Goal: Check status: Check status

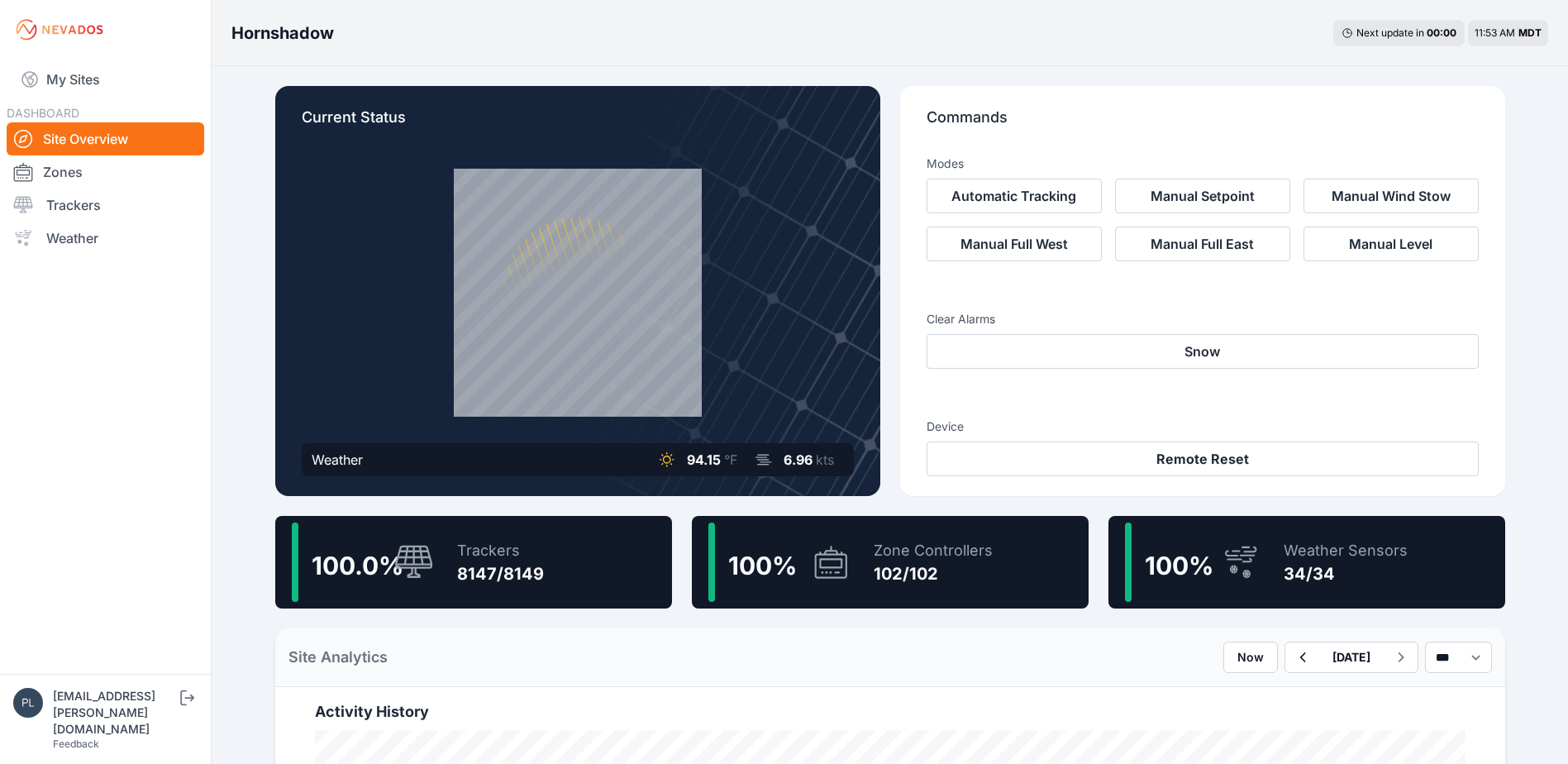
scroll to position [248, 0]
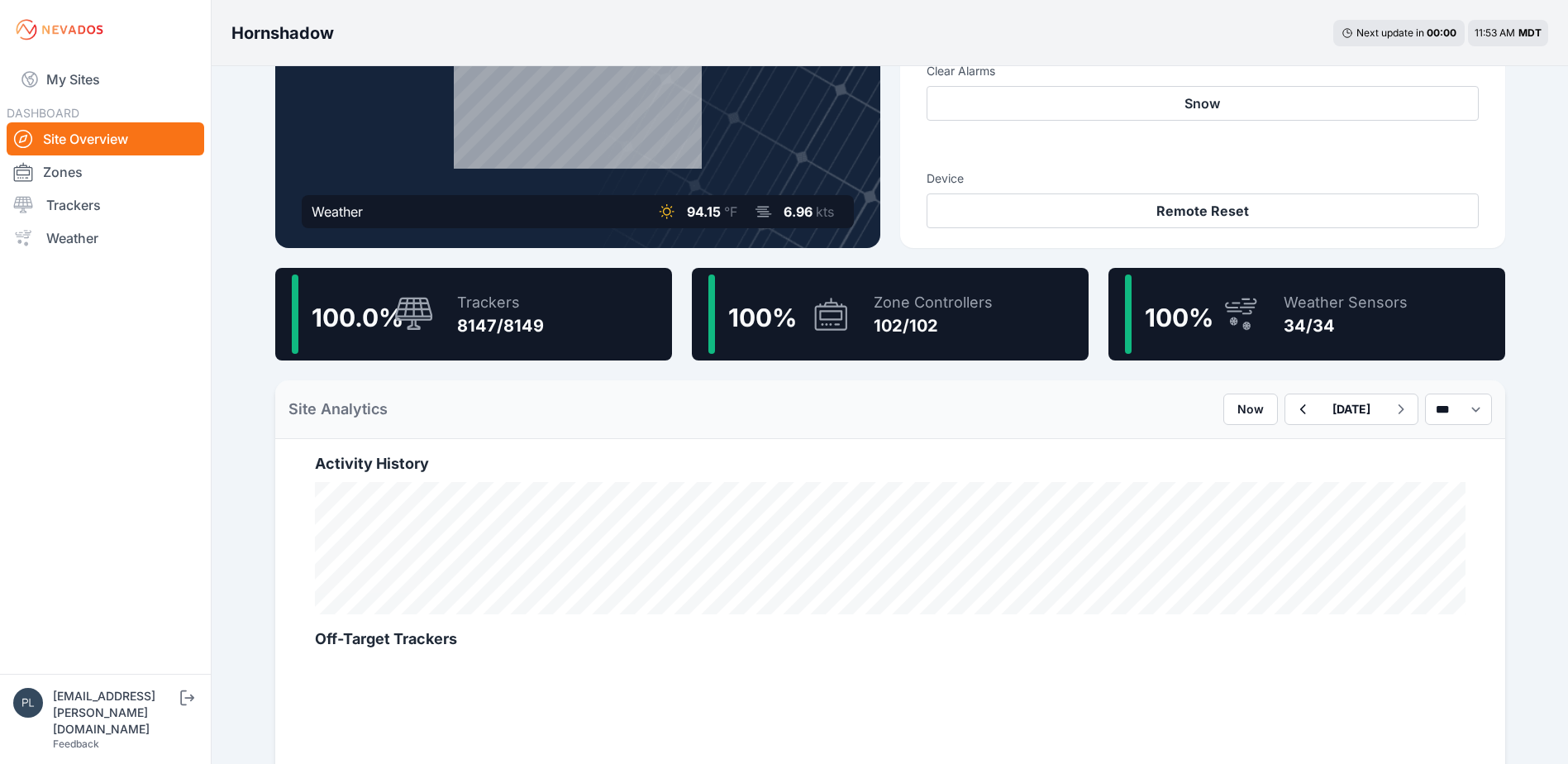
click at [102, 143] on link "Site Overview" at bounding box center [105, 138] width 197 height 33
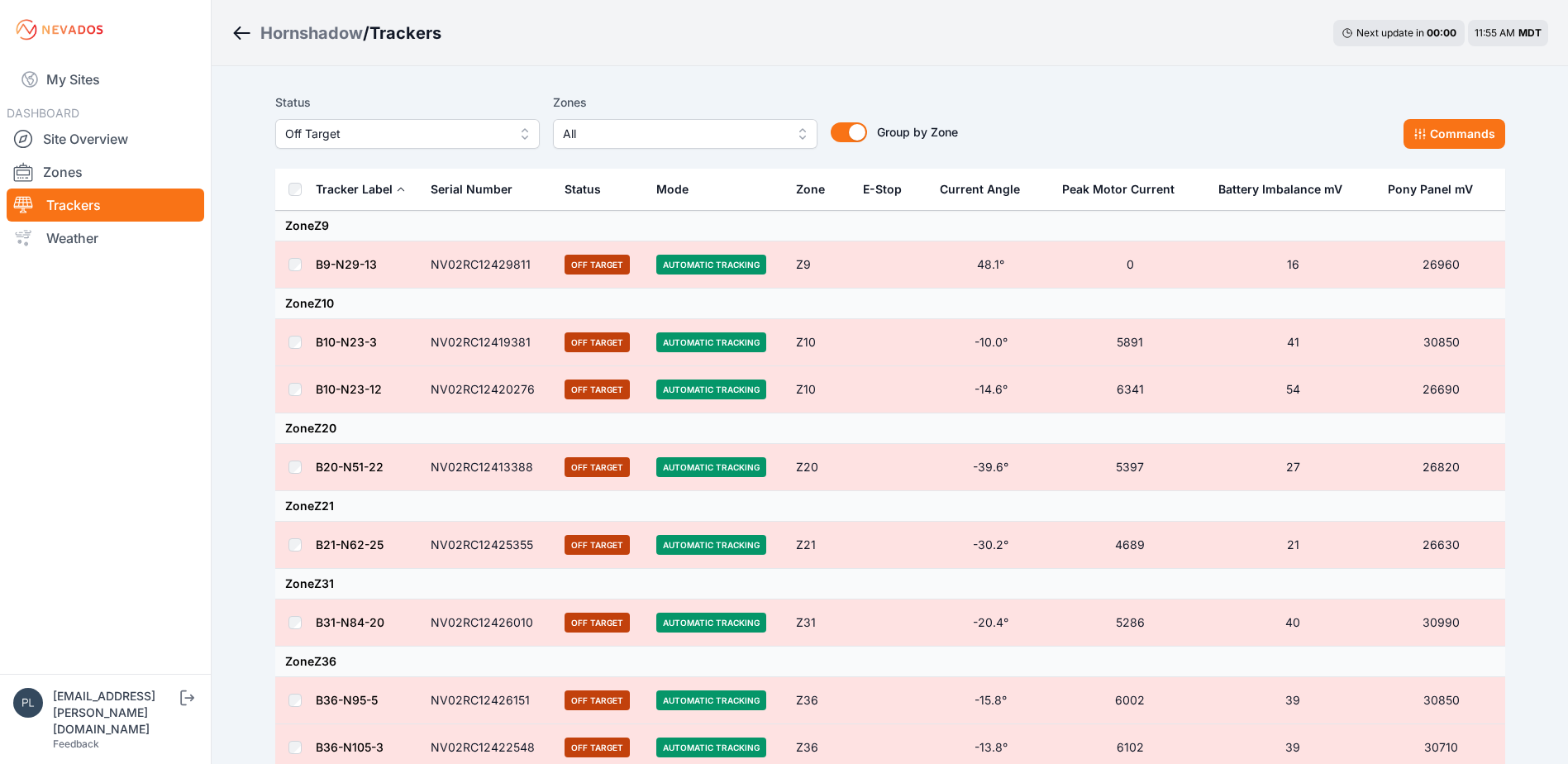
click at [188, 549] on nav "My Sites DASHBOARD Site Overview Zones Trackers Weather" at bounding box center [106, 360] width 211 height 601
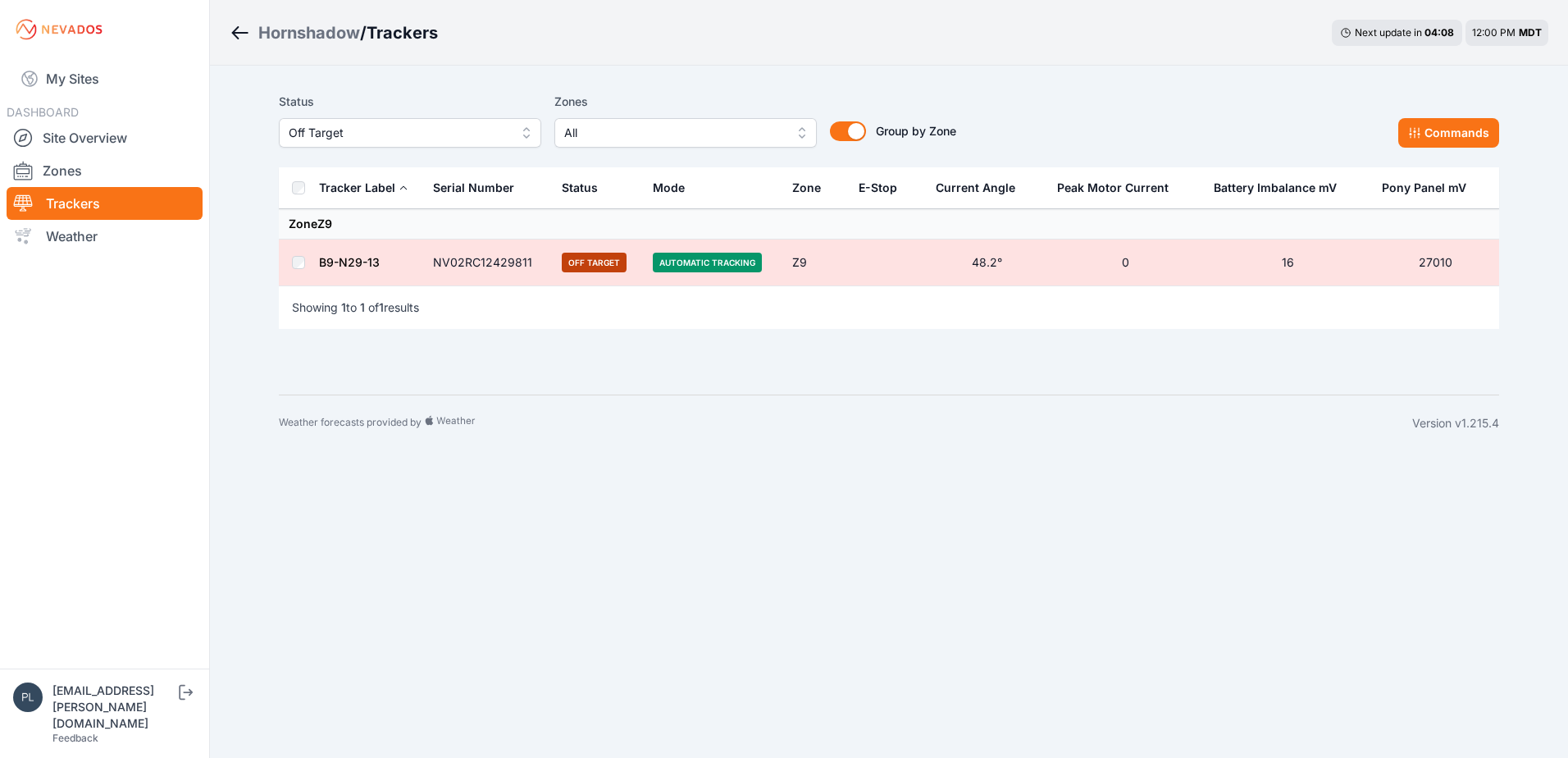
click at [494, 121] on button "Off Target" at bounding box center [410, 133] width 263 height 30
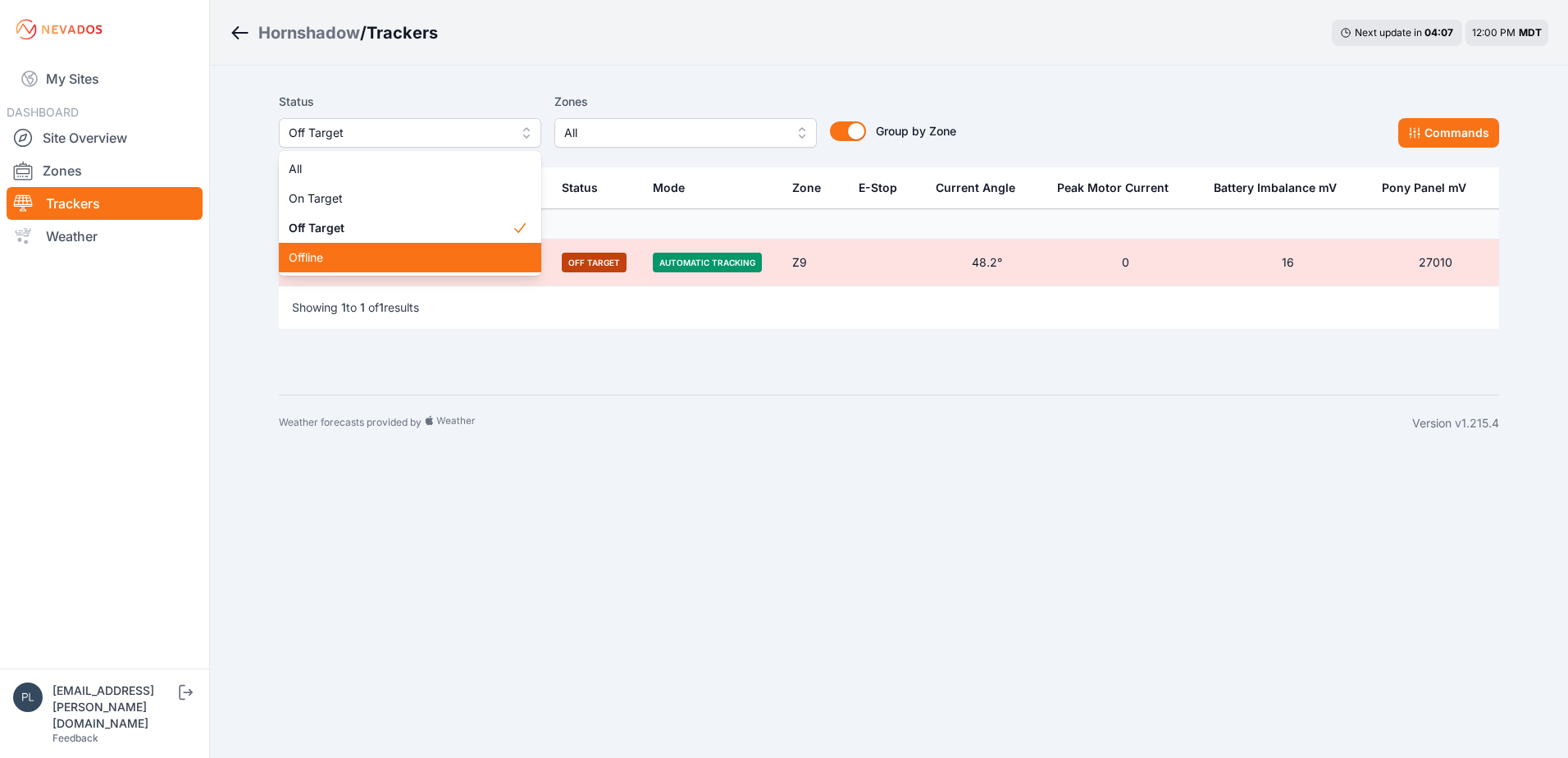
click at [423, 256] on span "Offline" at bounding box center [400, 257] width 223 height 16
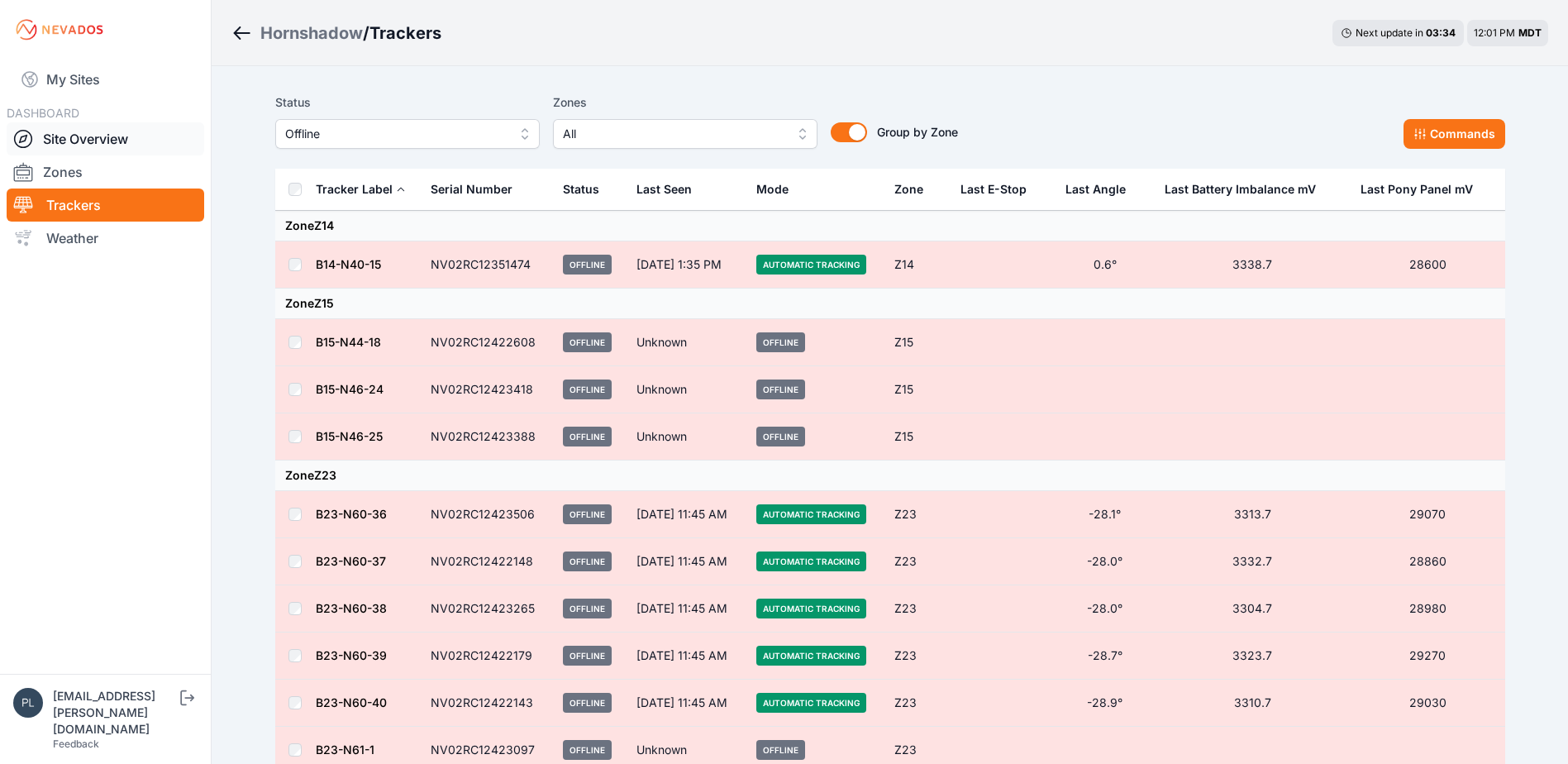
click at [103, 144] on link "Site Overview" at bounding box center [105, 138] width 197 height 33
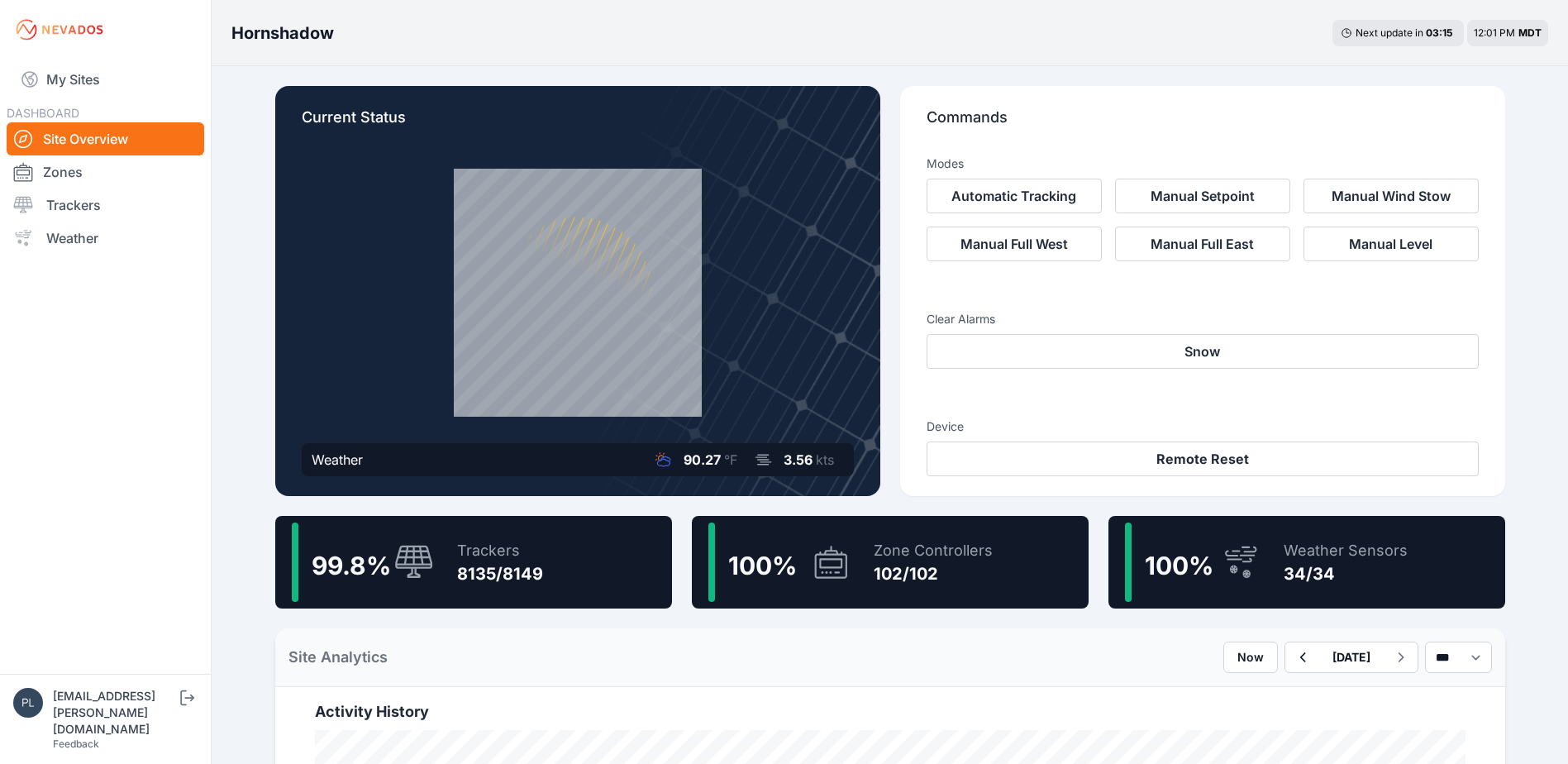
click at [168, 393] on nav "My Sites DASHBOARD Site Overview Zones Trackers Weather" at bounding box center [106, 360] width 211 height 601
click at [178, 455] on nav "My Sites DASHBOARD Site Overview Zones Trackers Weather" at bounding box center [106, 360] width 211 height 601
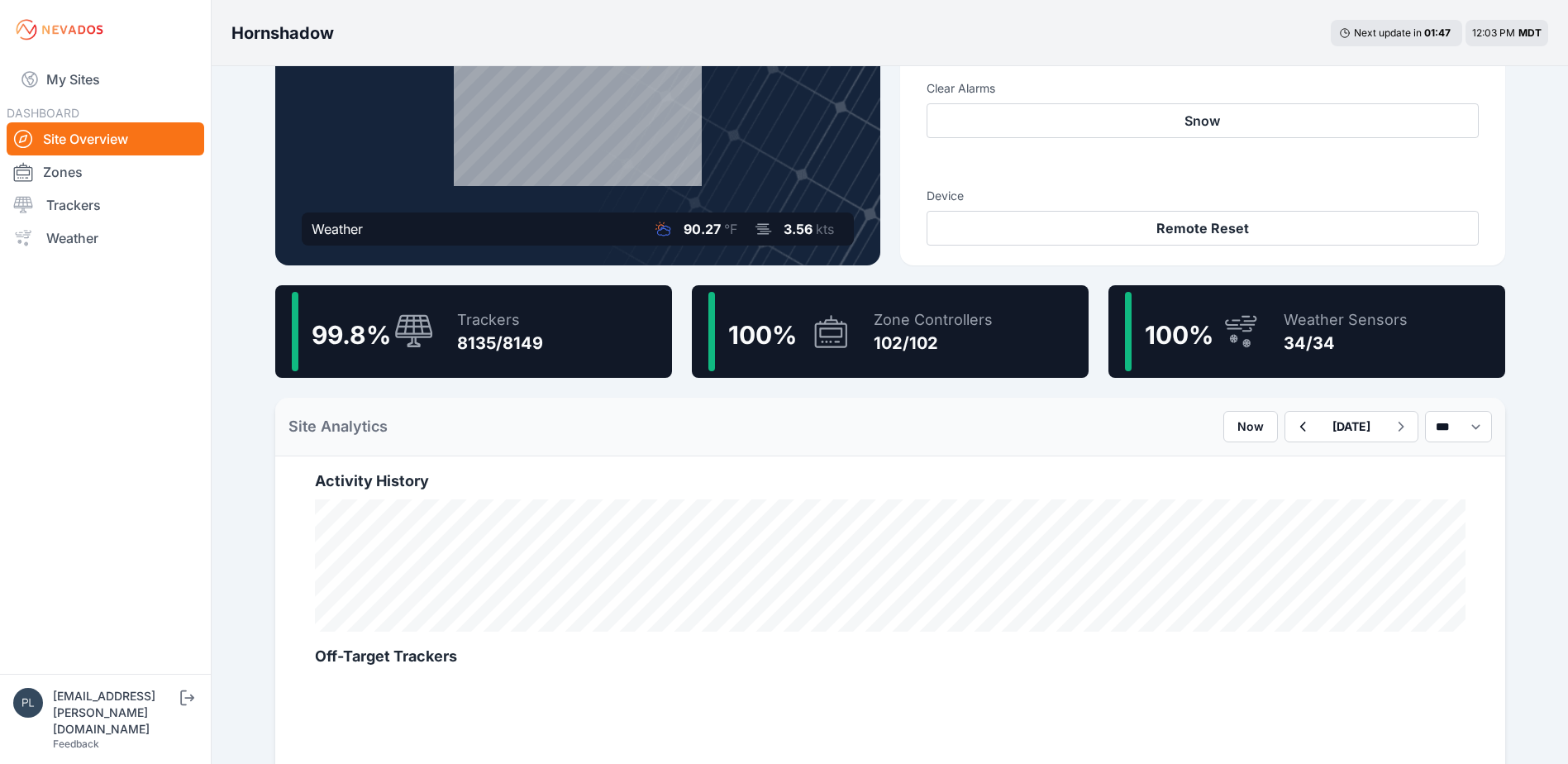
scroll to position [413, 0]
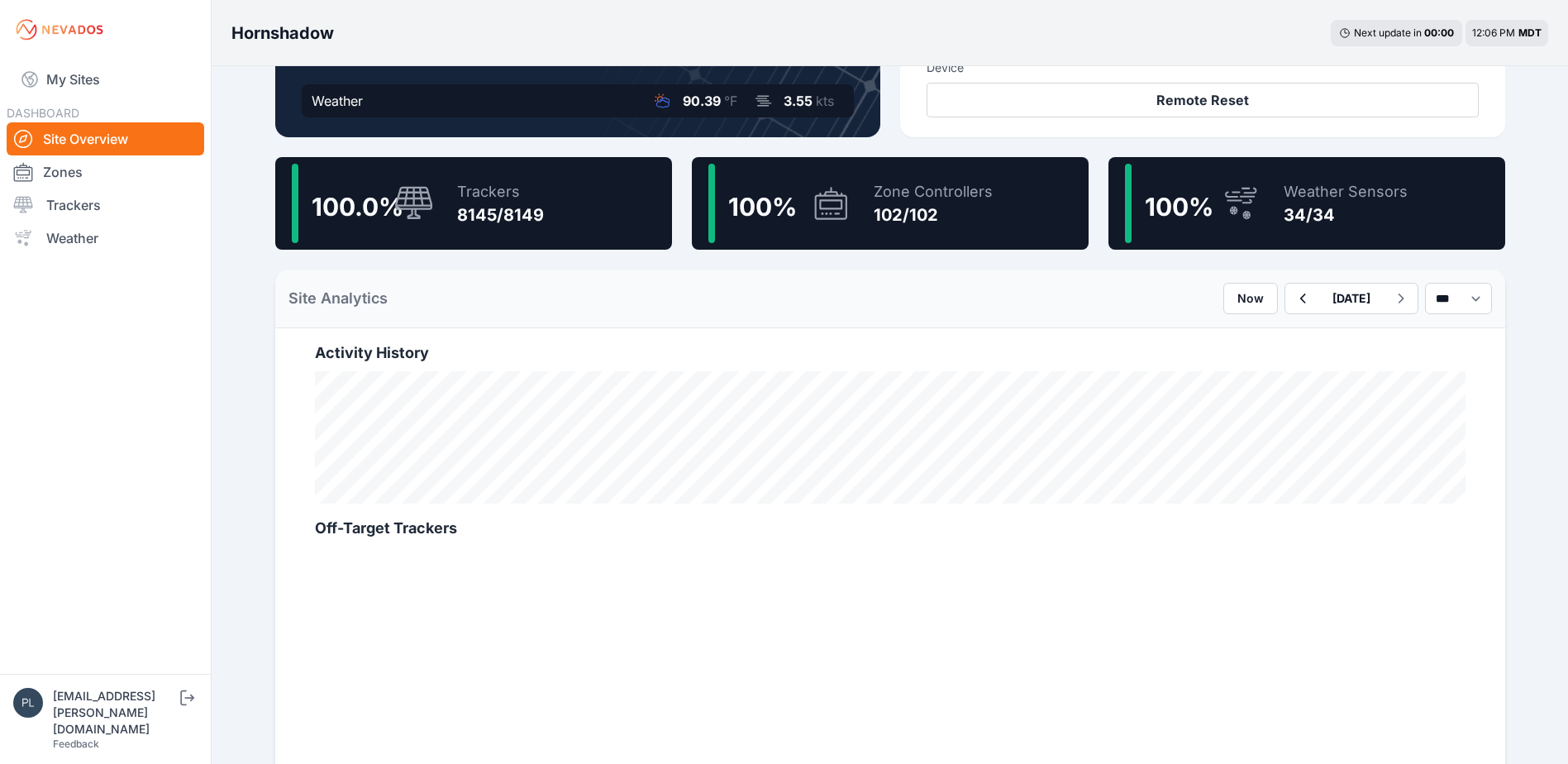
scroll to position [331, 0]
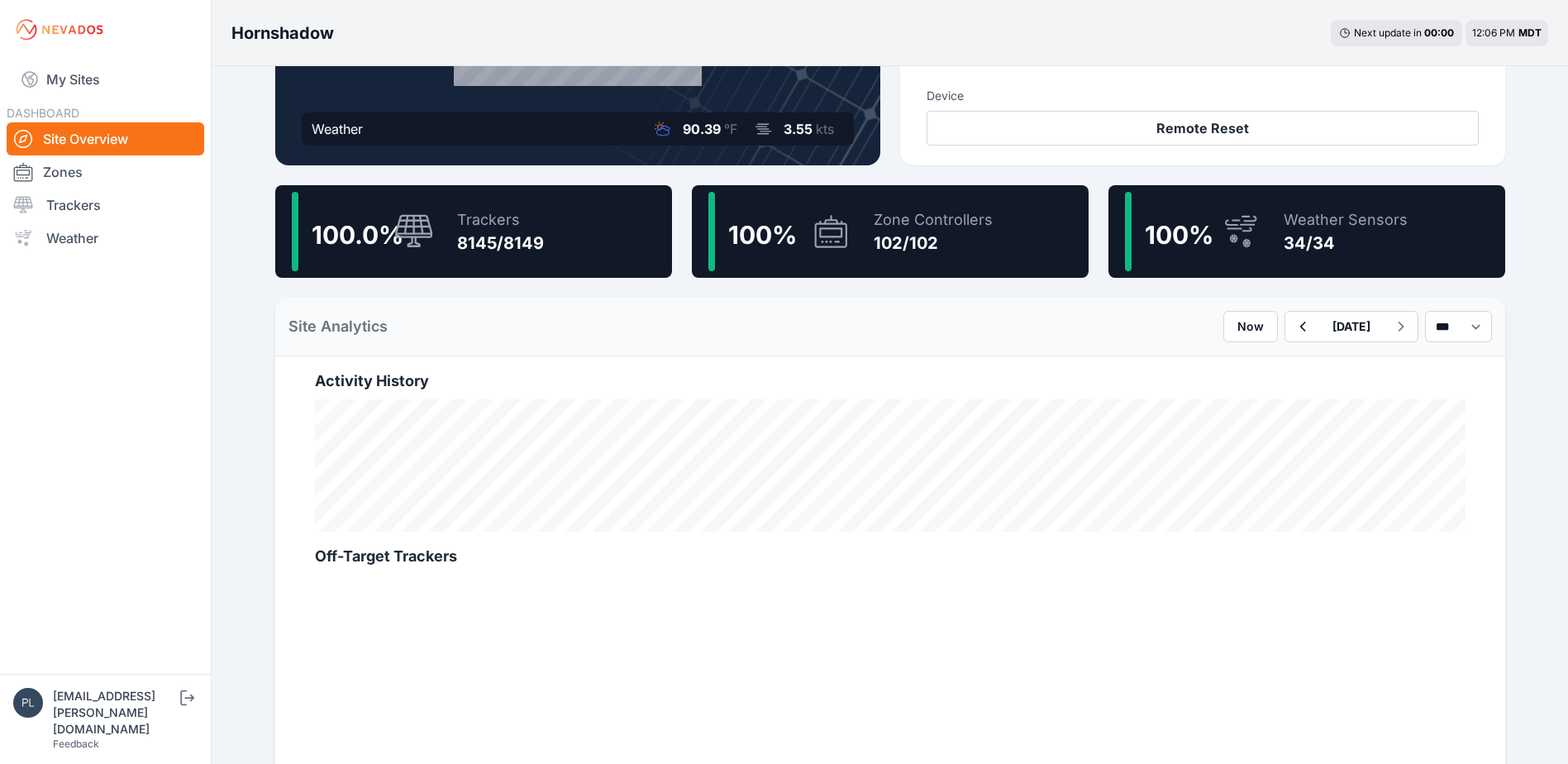
click at [463, 245] on div "8145/8149" at bounding box center [500, 242] width 86 height 23
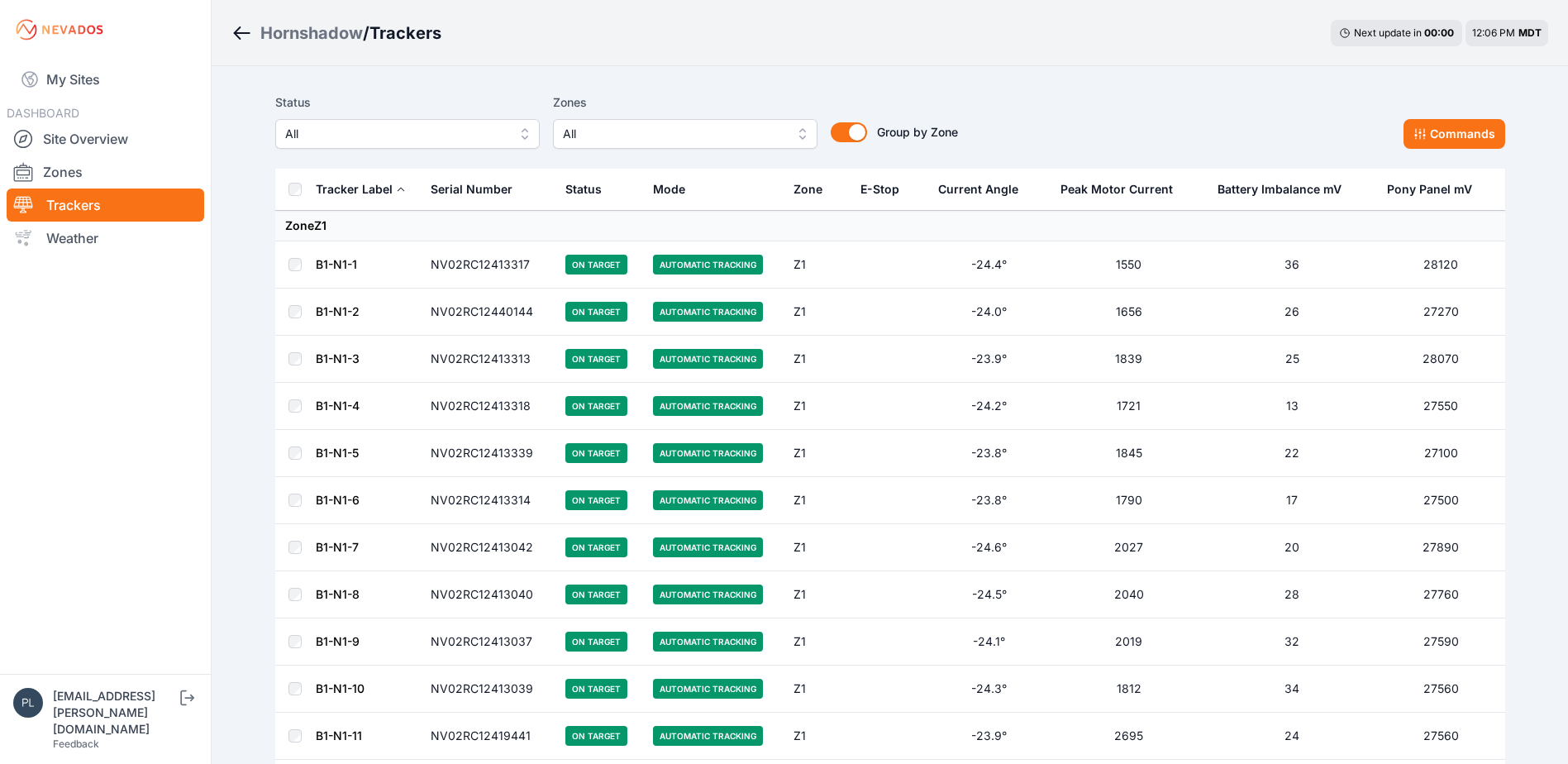
click at [423, 135] on span "All" at bounding box center [395, 134] width 221 height 20
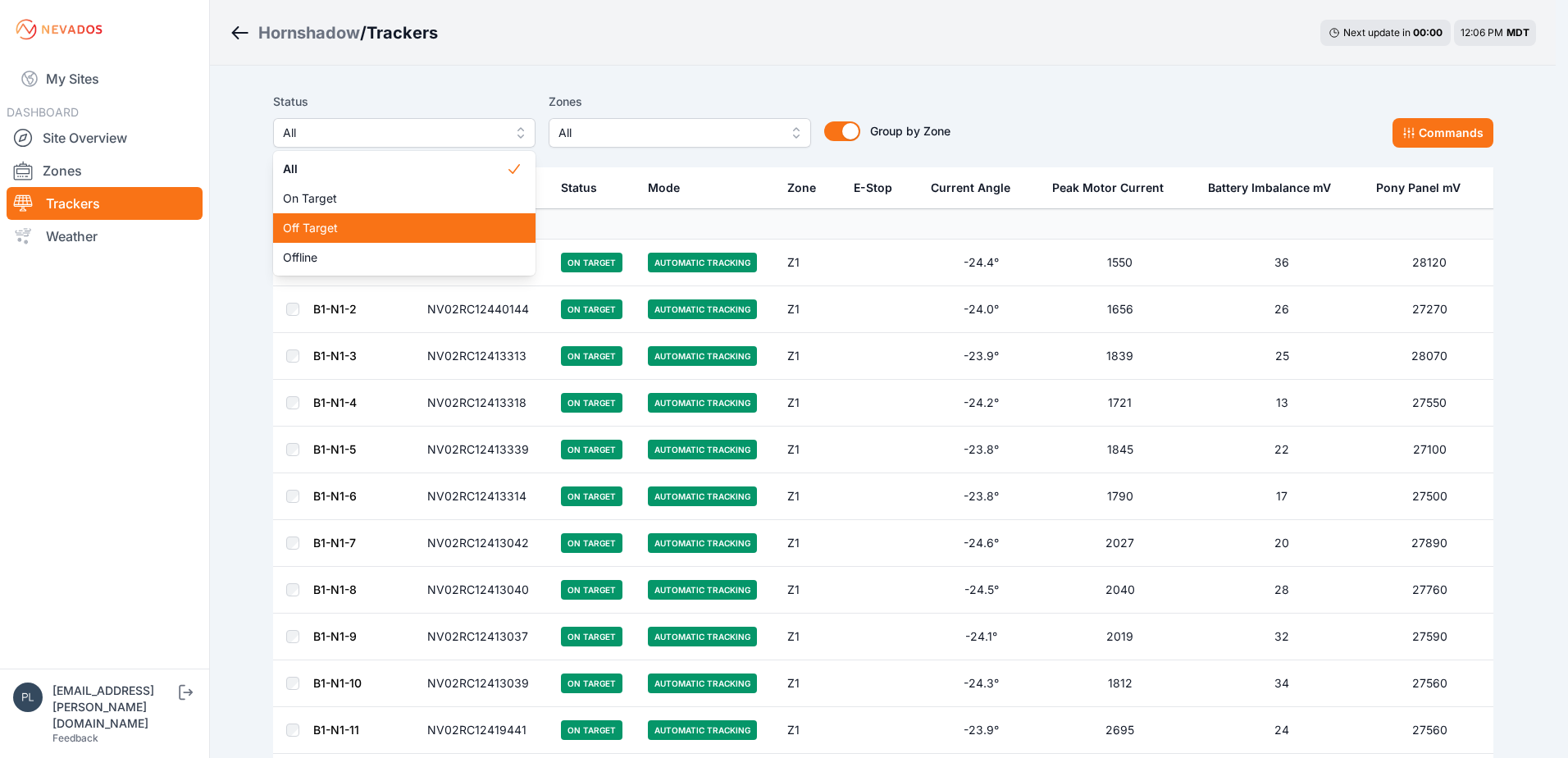
click at [406, 234] on span "Off Target" at bounding box center [394, 228] width 223 height 16
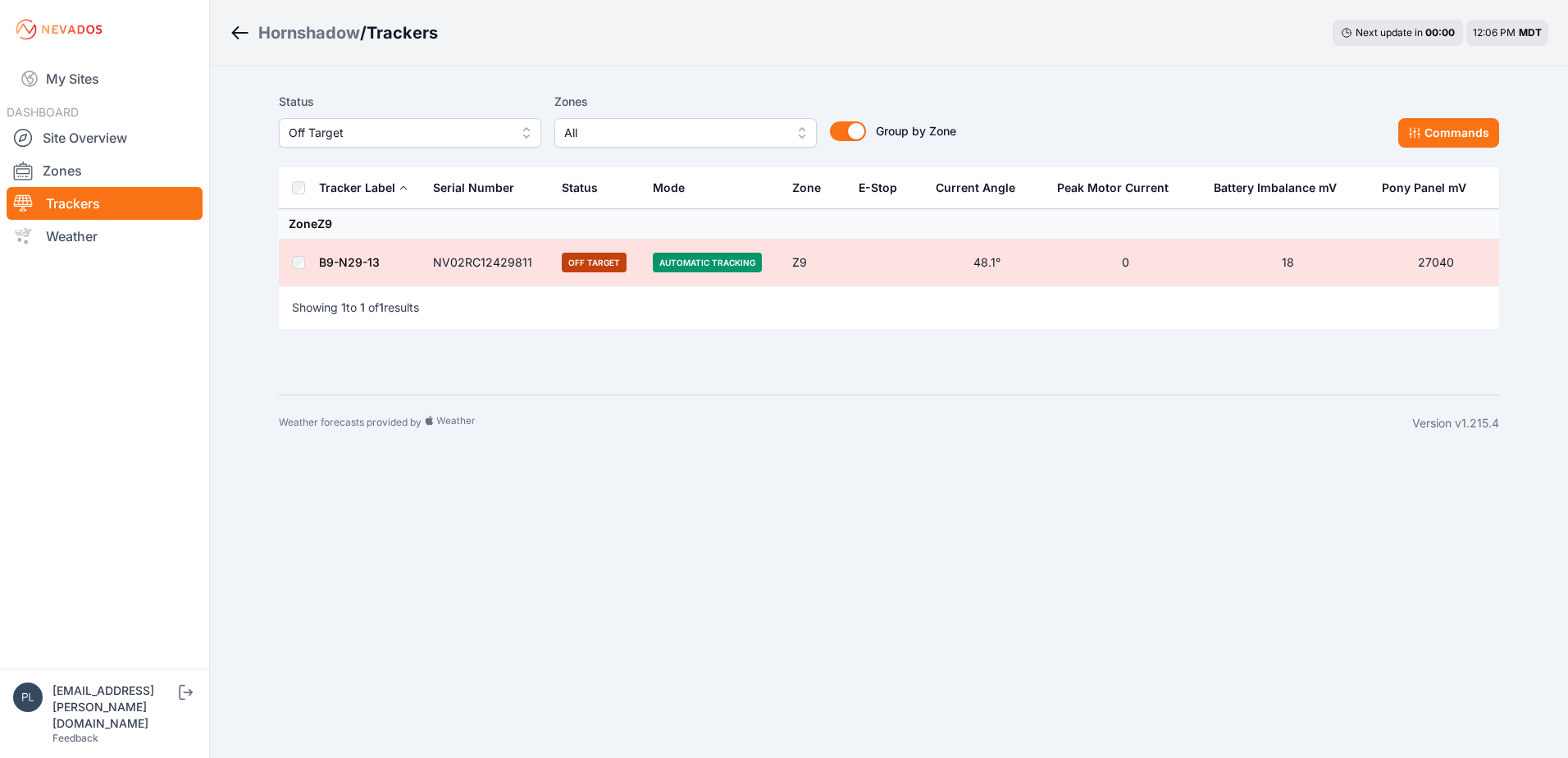
click at [460, 125] on span "Off Target" at bounding box center [398, 133] width 219 height 20
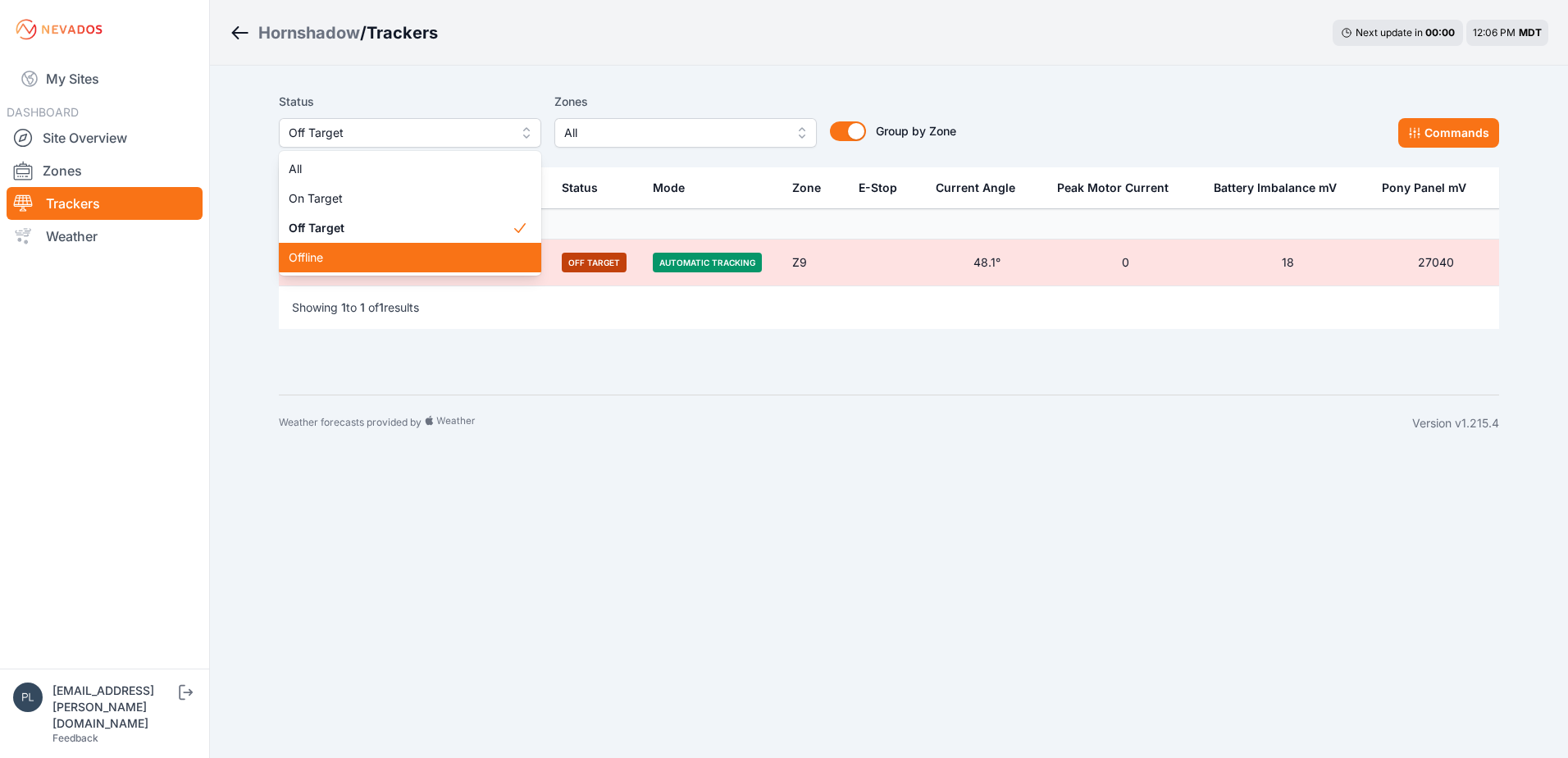
click at [380, 264] on span "Offline" at bounding box center [400, 257] width 223 height 16
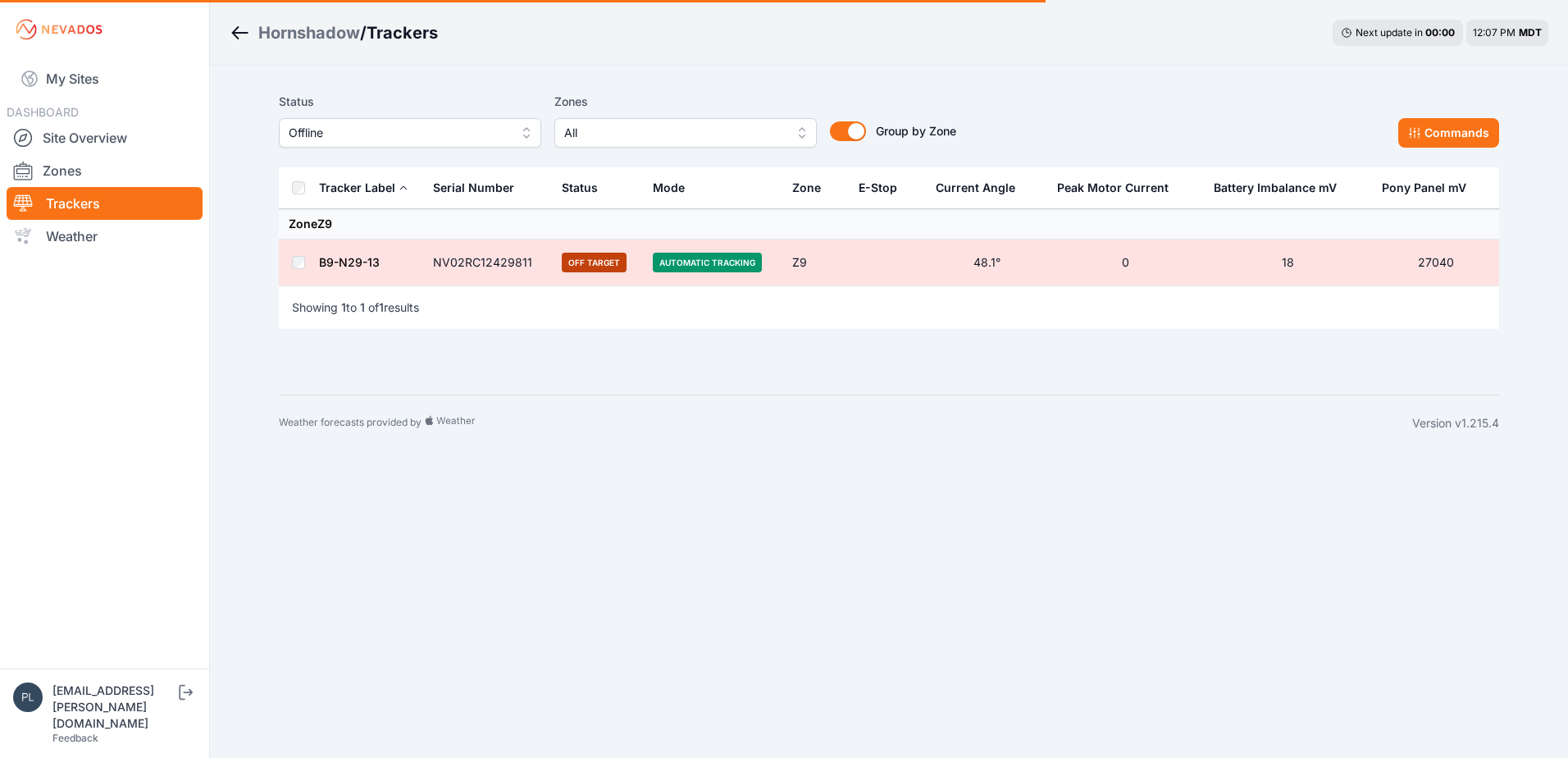
click at [85, 392] on nav "My Sites DASHBOARD Site Overview Zones Trackers Weather" at bounding box center [105, 357] width 210 height 596
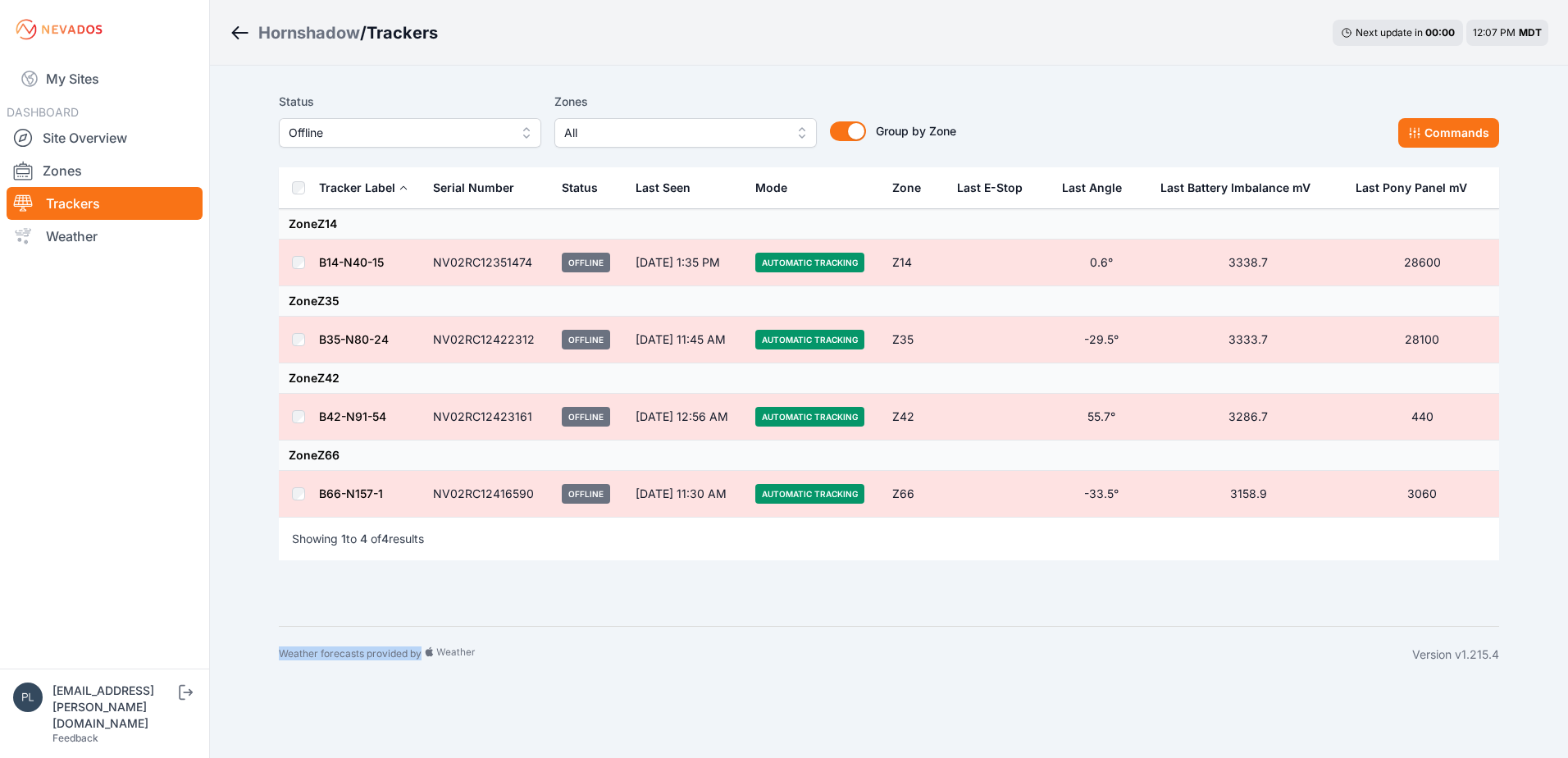
drag, startPoint x: 509, startPoint y: 648, endPoint x: 240, endPoint y: 644, distance: 269.0
click at [240, 644] on div "Hornshadow / Trackers Next update in 00 : 00 12:07 PM MDT Status Offline Zones …" at bounding box center [784, 342] width 1568 height 683
drag, startPoint x: 240, startPoint y: 644, endPoint x: 249, endPoint y: 608, distance: 37.1
click at [249, 608] on div "Hornshadow / Trackers Next update in 00 : 00 12:07 PM MDT Status Offline Zones …" at bounding box center [784, 342] width 1568 height 683
click at [455, 39] on div "Hornshadow / Trackers Next update in 00 : 00 12:20 PM MDT" at bounding box center [889, 33] width 1358 height 66
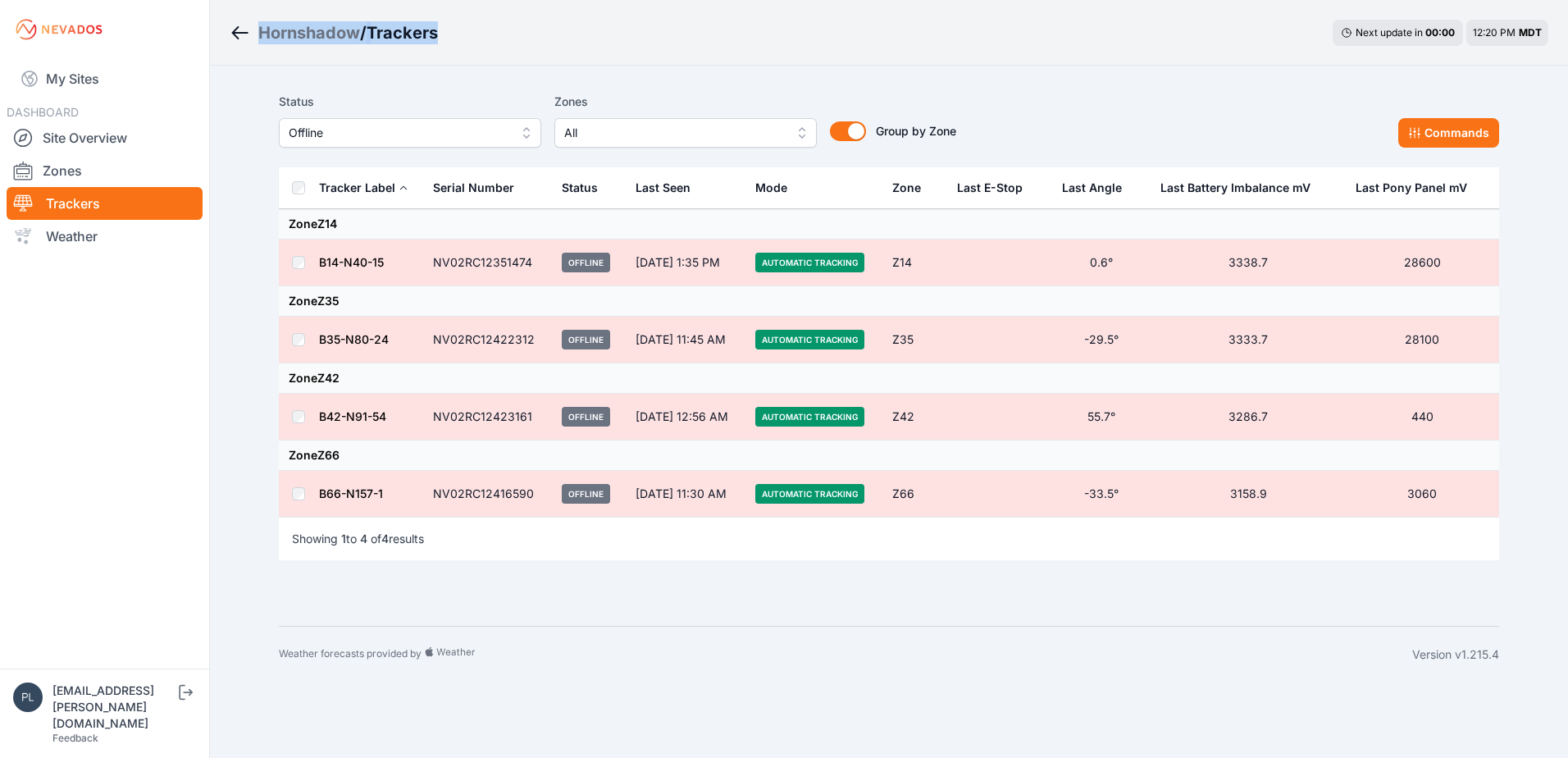
drag, startPoint x: 446, startPoint y: 32, endPoint x: 256, endPoint y: 33, distance: 190.0
click at [256, 33] on div "Hornshadow / Trackers Next update in 00 : 00 12:20 PM MDT" at bounding box center [889, 33] width 1358 height 66
drag, startPoint x: 256, startPoint y: 33, endPoint x: 496, endPoint y: 36, distance: 240.0
click at [496, 36] on div "Hornshadow / Trackers Next update in 00 : 00 12:20 PM MDT" at bounding box center [889, 33] width 1358 height 66
click at [449, 24] on div "Hornshadow / Trackers Next update in 00 : 00 12:20 PM MDT" at bounding box center [889, 33] width 1358 height 66
